Goal: Transaction & Acquisition: Register for event/course

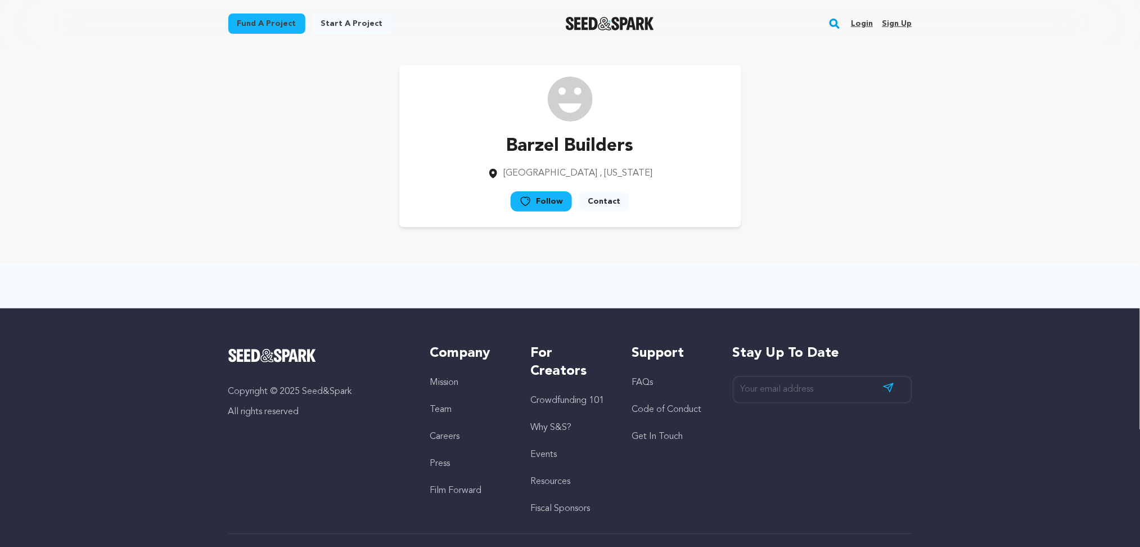
drag, startPoint x: 0, startPoint y: 0, endPoint x: 911, endPoint y: 22, distance: 911.0
click at [911, 22] on link "Sign up" at bounding box center [897, 24] width 30 height 18
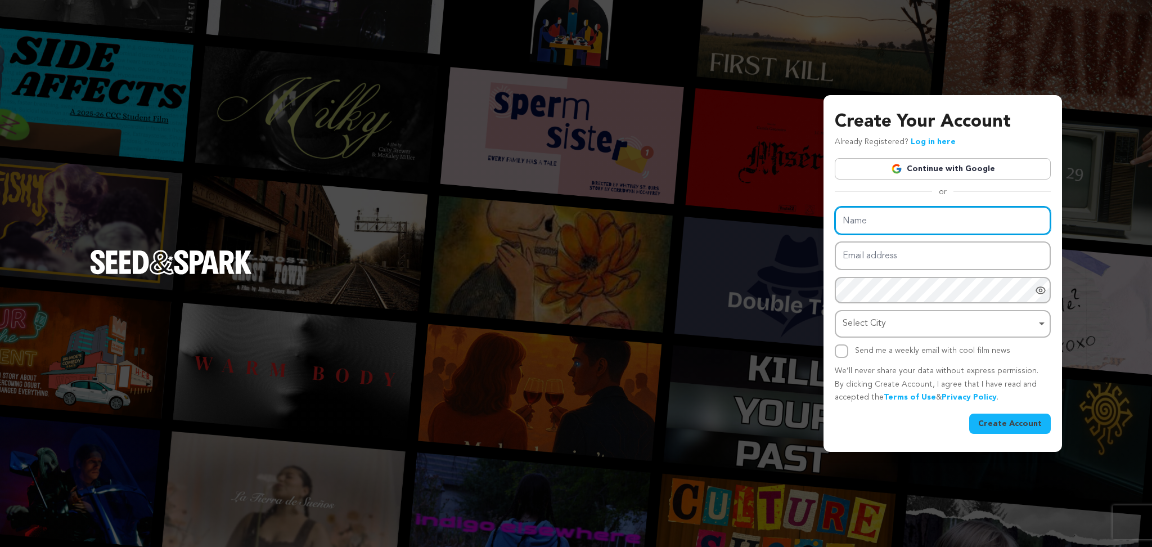
click at [869, 224] on input "Name" at bounding box center [943, 220] width 216 height 29
click at [864, 318] on div "Select City Remove item" at bounding box center [940, 324] width 194 height 16
click at [864, 351] on input "Select City" at bounding box center [943, 355] width 214 height 25
paste input "Düsseldorf"
type input "Düsseldorf"
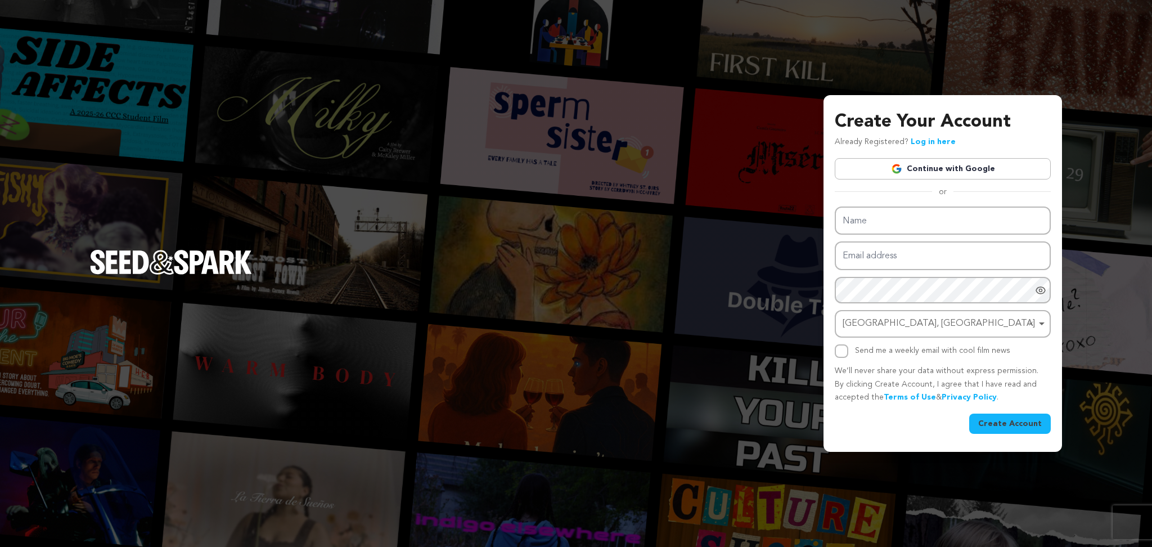
click at [833, 288] on div "Create Your Account Already Registered? Log in here Continue with Google or eyJ…" at bounding box center [943, 273] width 239 height 357
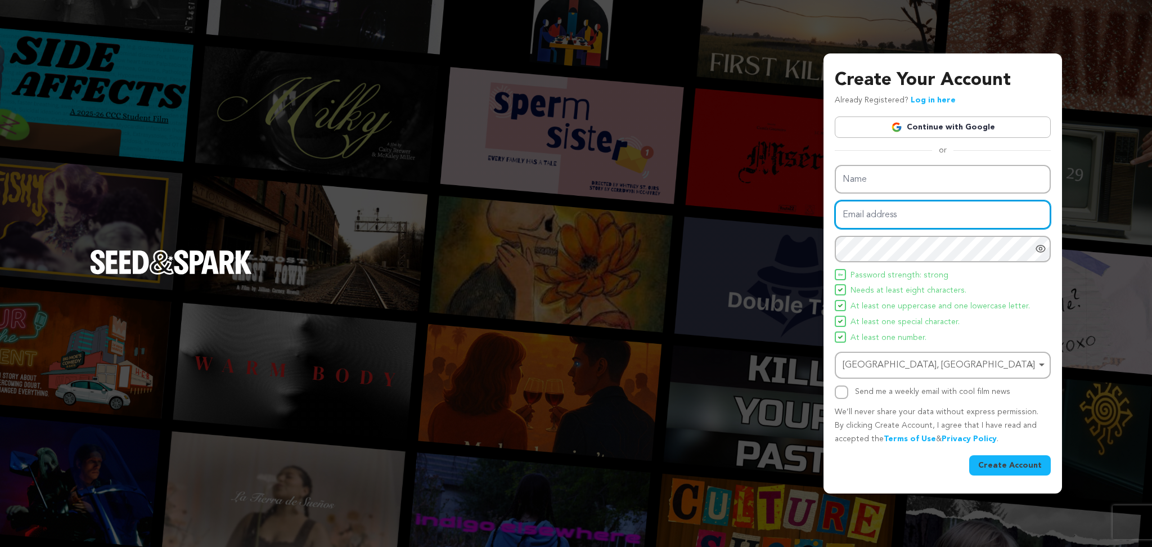
click at [858, 222] on input "Email address" at bounding box center [943, 214] width 216 height 29
paste input "qecatu@forexnews.bg"
type input "qecatu@forexnews.bg"
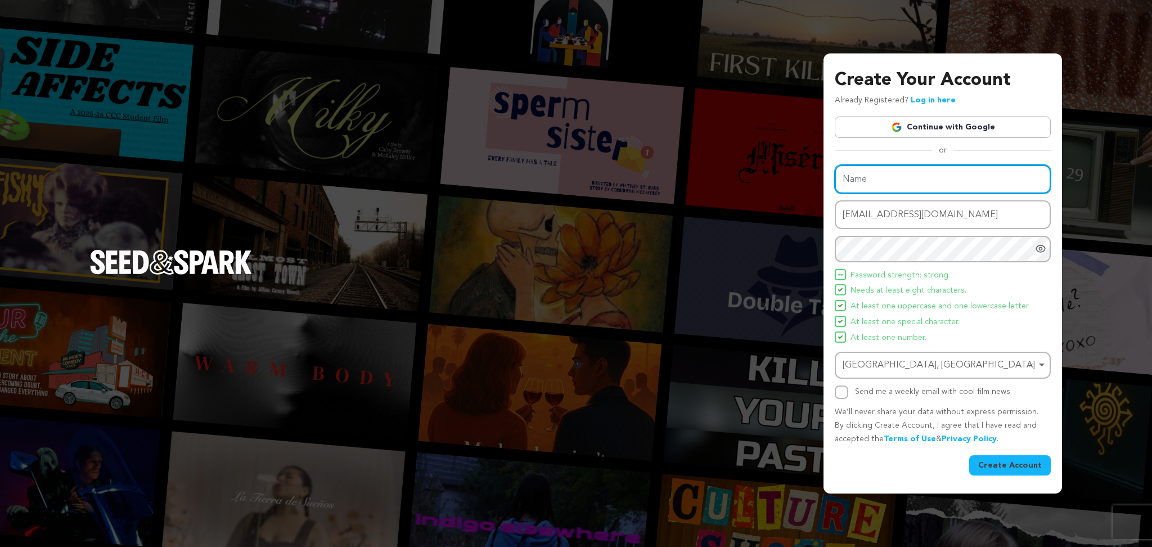
click at [858, 181] on input "Name" at bounding box center [943, 179] width 216 height 29
paste input "qecatu@forexnews.bg"
click at [853, 182] on input "qecatu@forexnews.bg" at bounding box center [943, 179] width 216 height 29
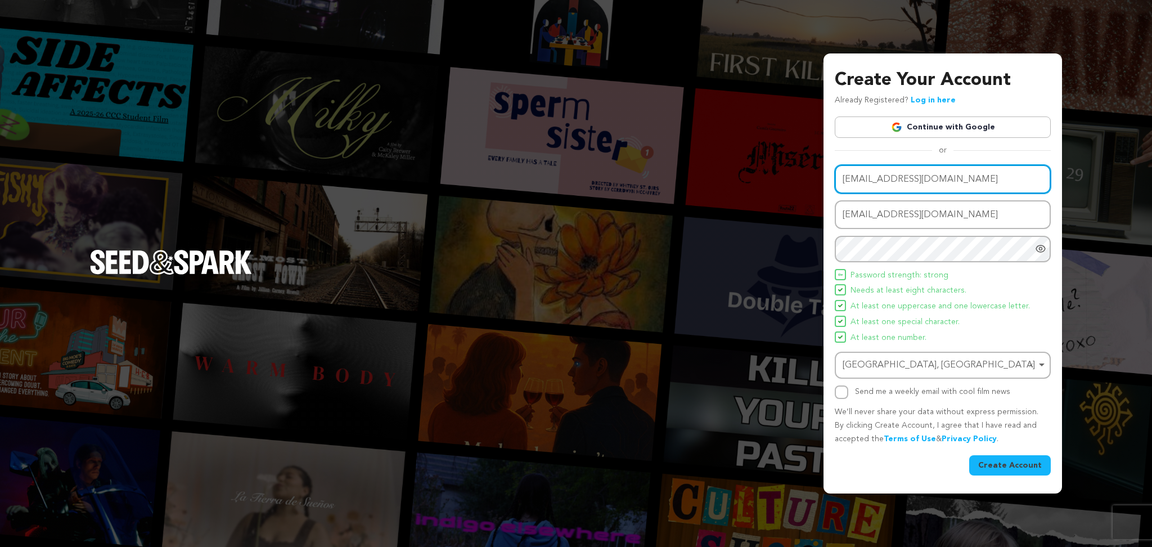
click at [853, 182] on input "qecatu@forexnews.bg" at bounding box center [943, 179] width 216 height 29
paste input "DJ TEE ONE - Hochzeits & Event DJ"
drag, startPoint x: 897, startPoint y: 179, endPoint x: 1025, endPoint y: 188, distance: 128.1
click at [1025, 188] on input "DJ TEE ONE - Hochzeits & Event DJ" at bounding box center [943, 179] width 216 height 29
type input "DJ TEE ONE"
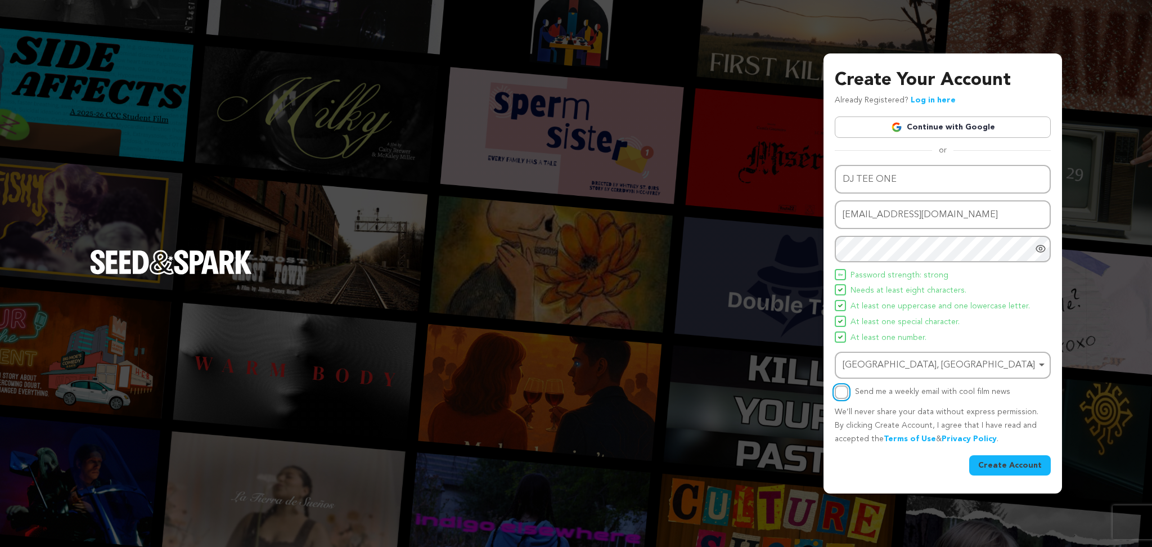
click at [845, 394] on input "Send me a weekly email with cool film news" at bounding box center [842, 392] width 14 height 14
checkbox input "true"
click at [1004, 478] on div "Create Your Account Already Registered? Log in here Continue with Google or eyJ…" at bounding box center [943, 272] width 239 height 439
click at [1013, 459] on button "Create Account" at bounding box center [1010, 465] width 82 height 20
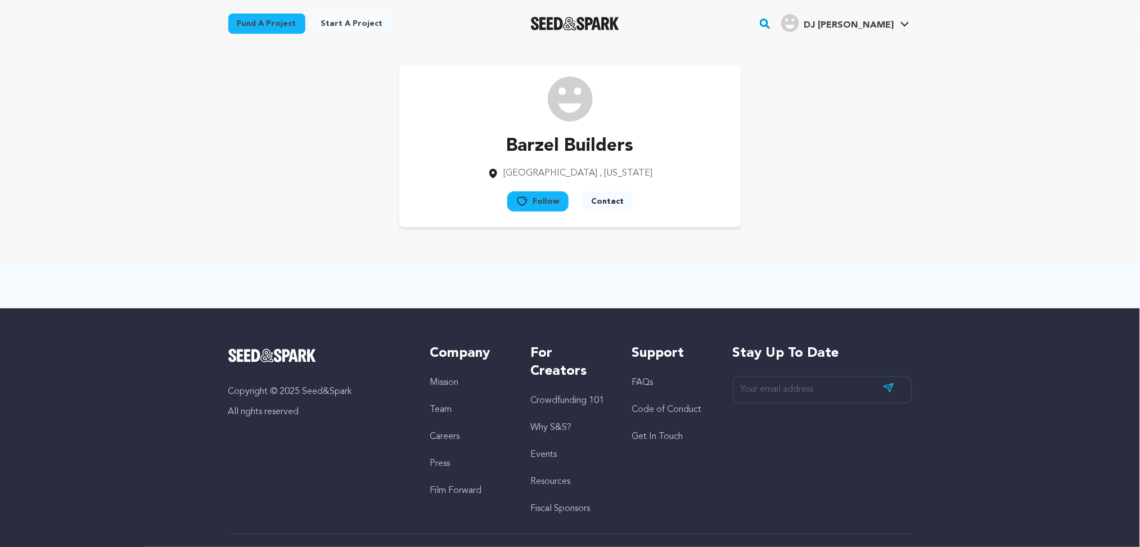
click at [882, 18] on div "DJ Tee O." at bounding box center [837, 23] width 113 height 18
click at [875, 26] on span "DJ Tee O." at bounding box center [849, 25] width 90 height 9
